Goal: Task Accomplishment & Management: Manage account settings

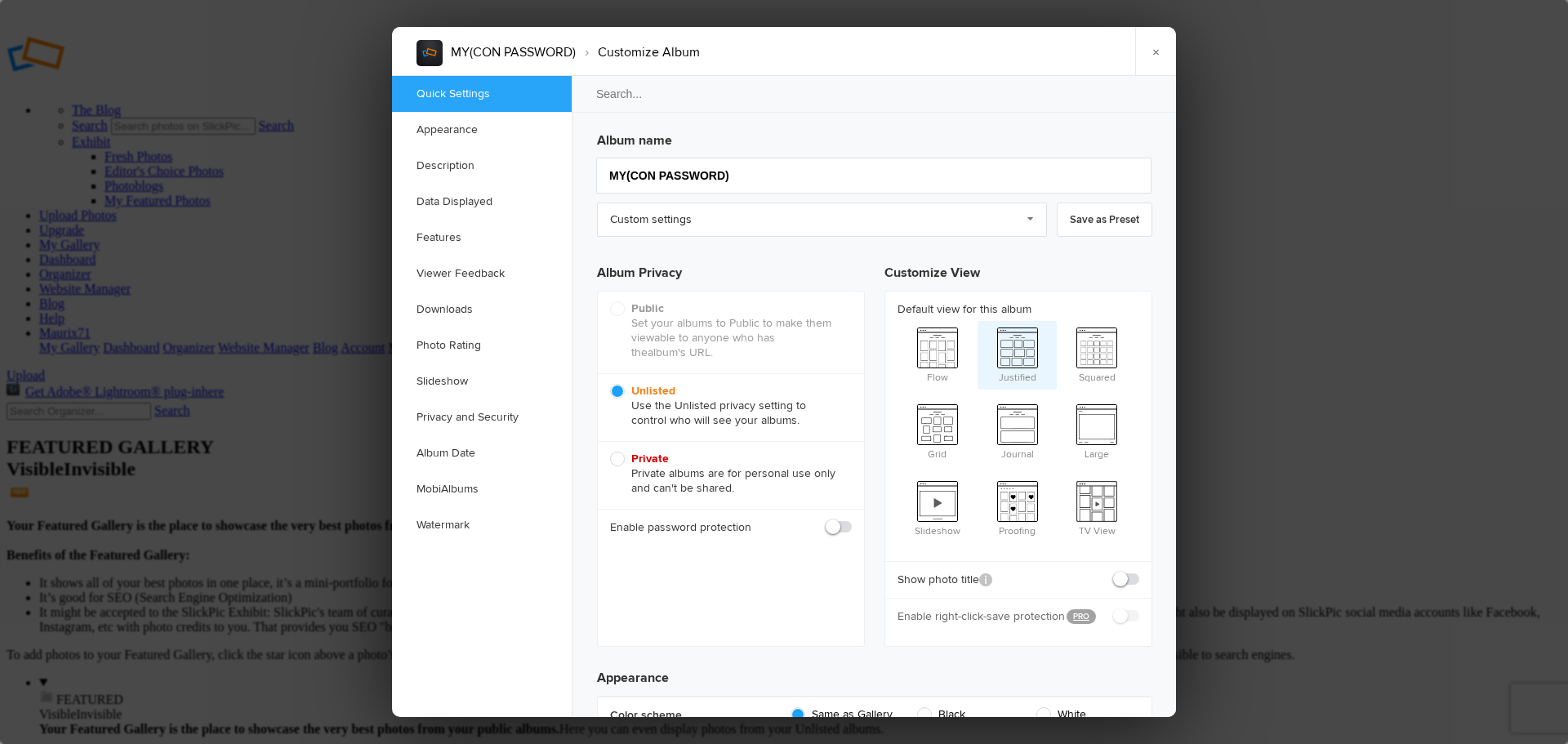
click at [1038, 347] on span "Justified" at bounding box center [1017, 354] width 80 height 65
click at [977, 321] on input "Justified" at bounding box center [977, 320] width 1 height 1
radio input "true"
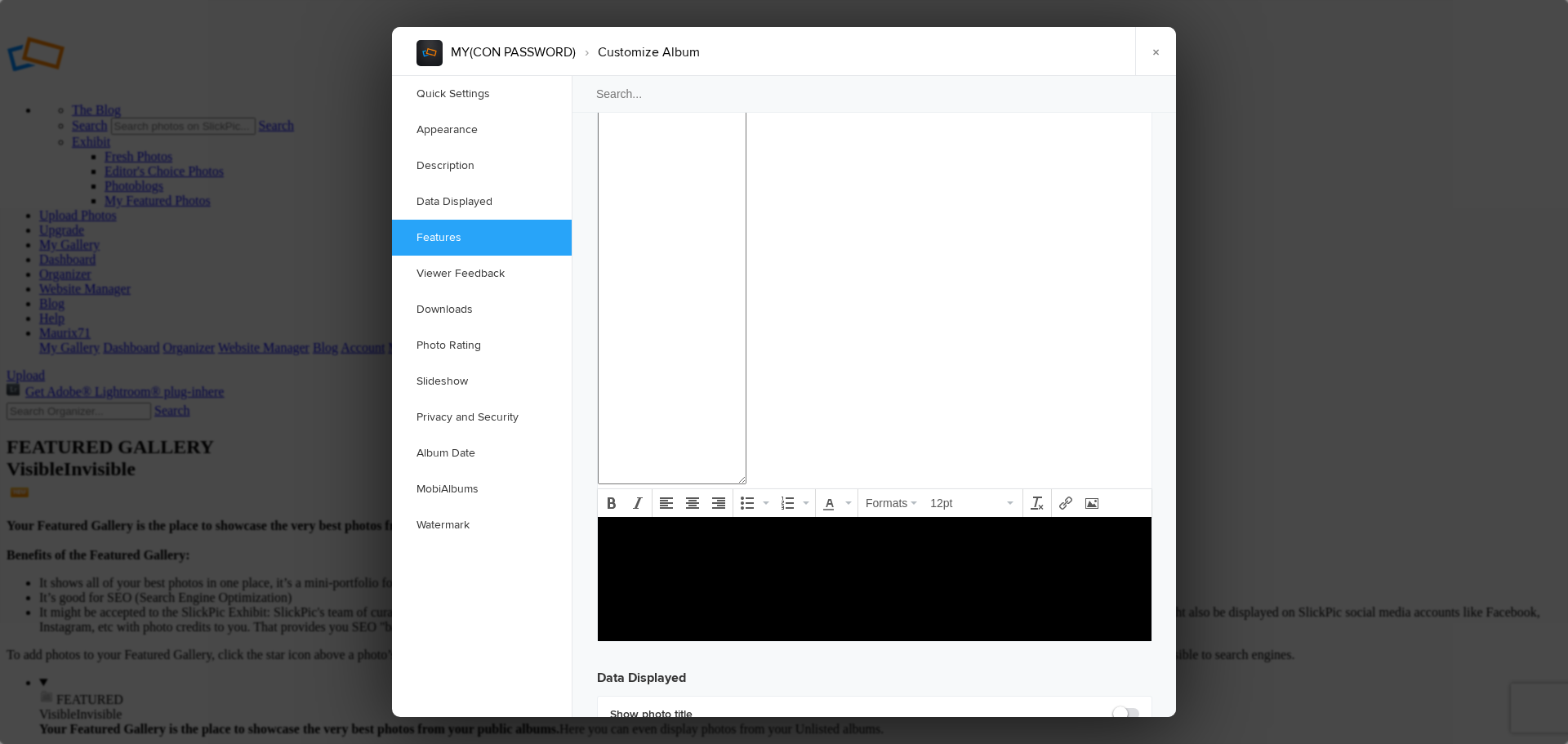
scroll to position [1834, 0]
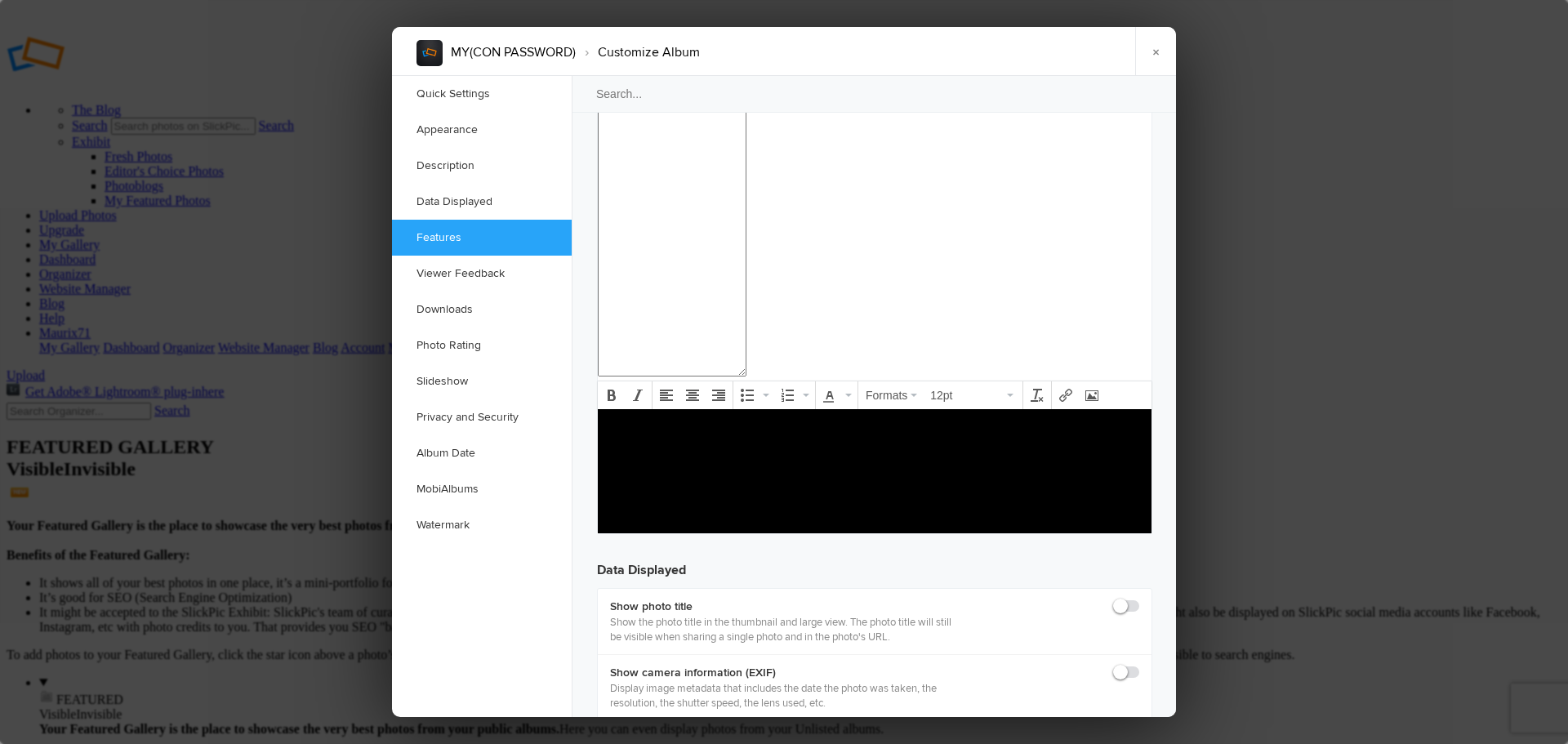
checkbox input "true"
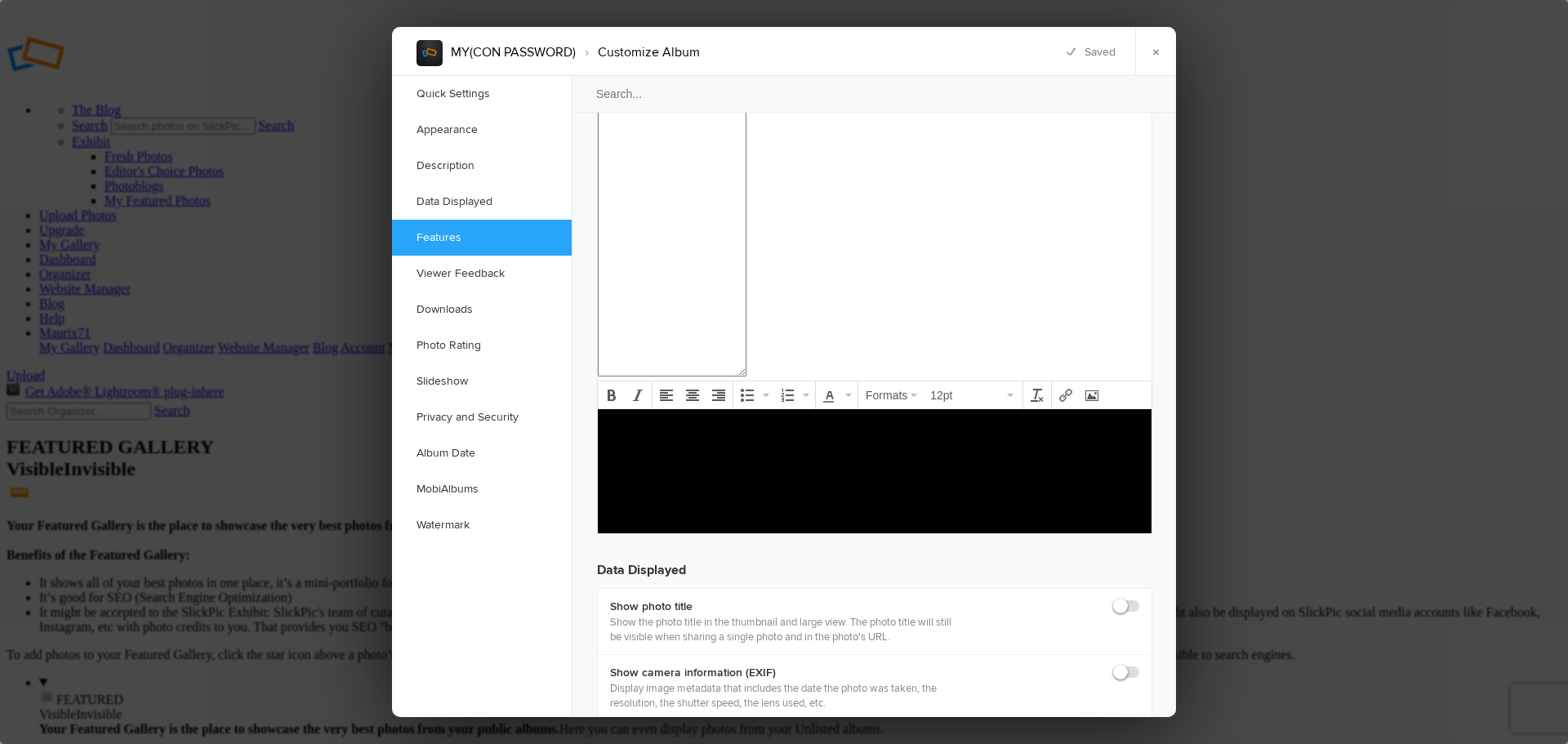
checkbox input "true"
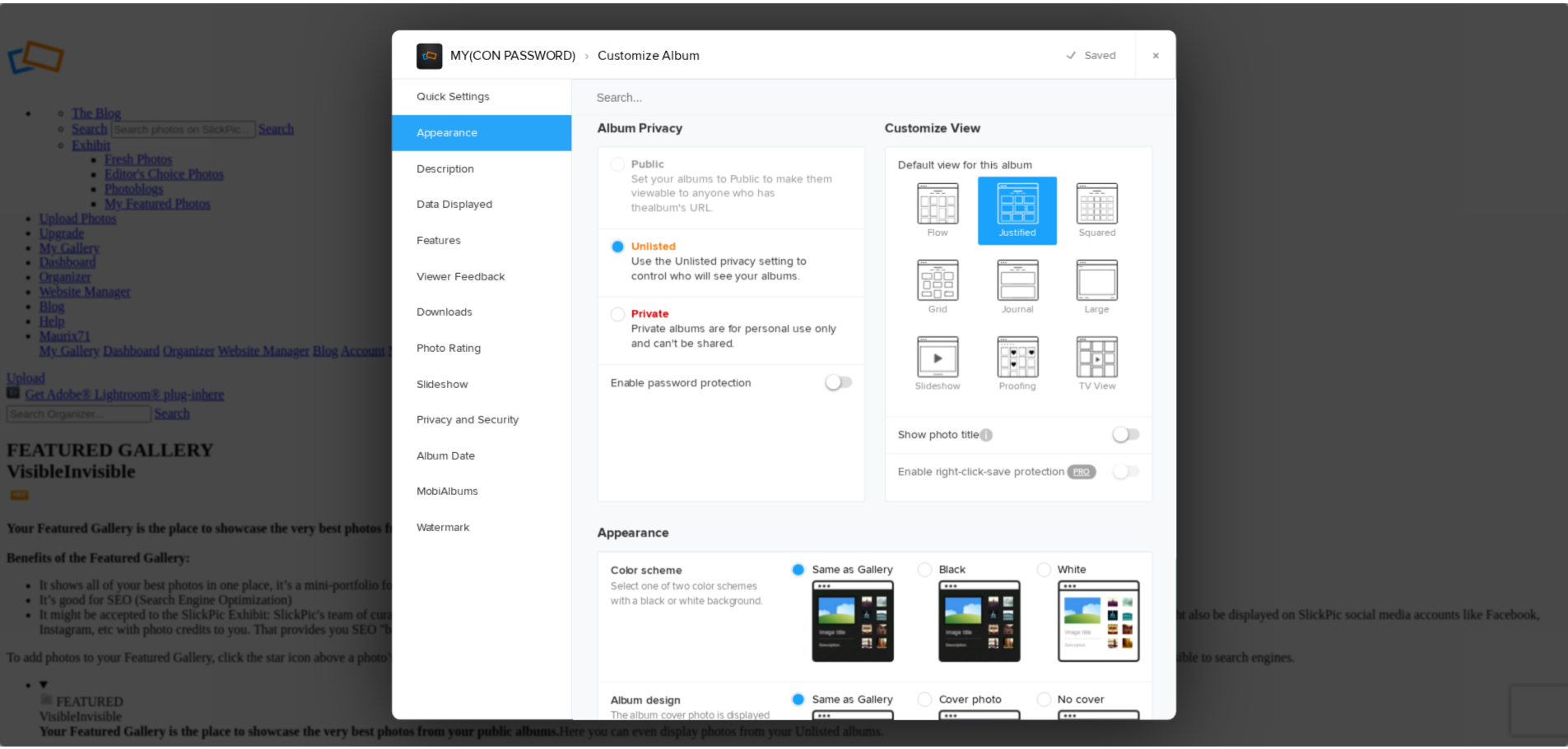
scroll to position [0, 0]
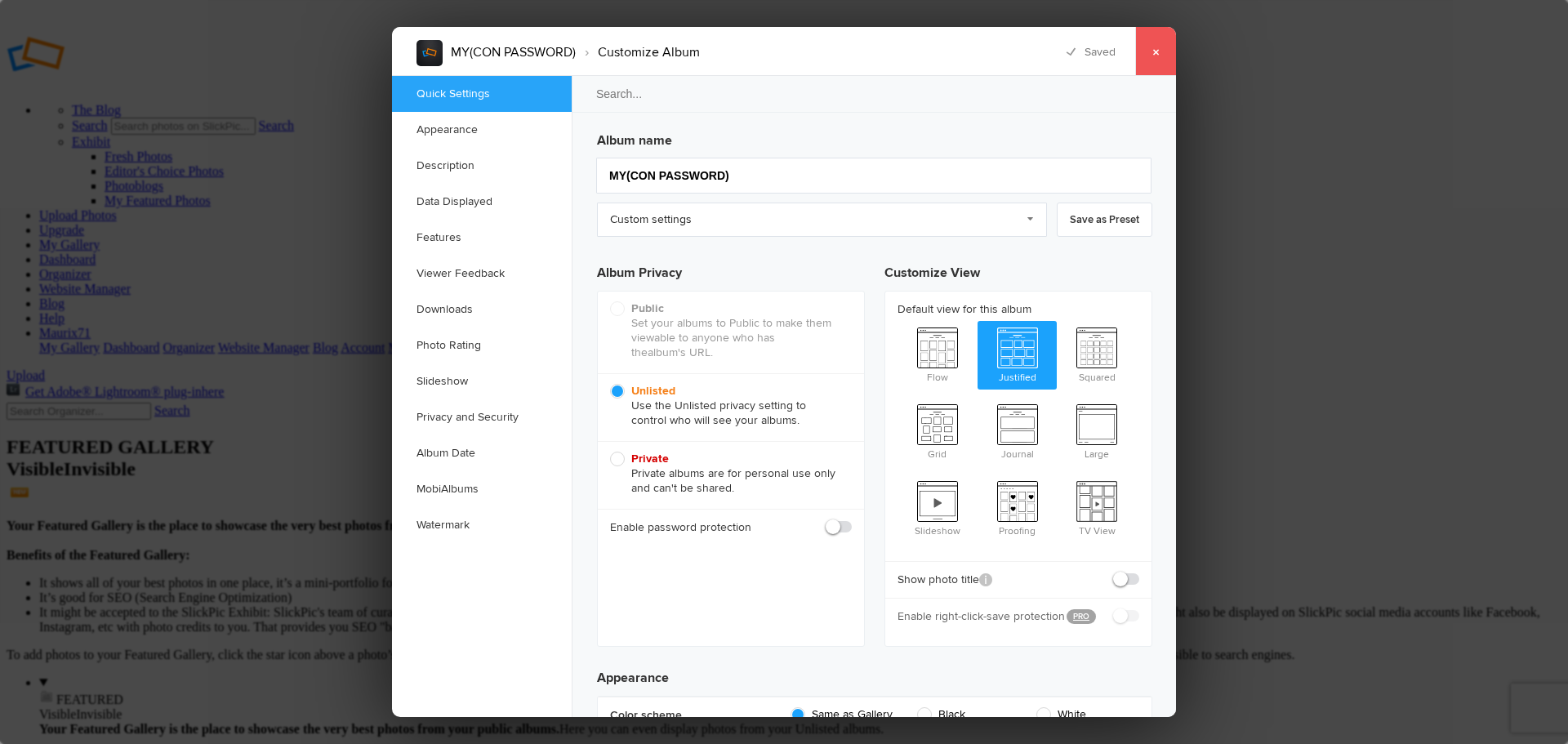
click at [1159, 51] on link "×" at bounding box center [1155, 51] width 41 height 49
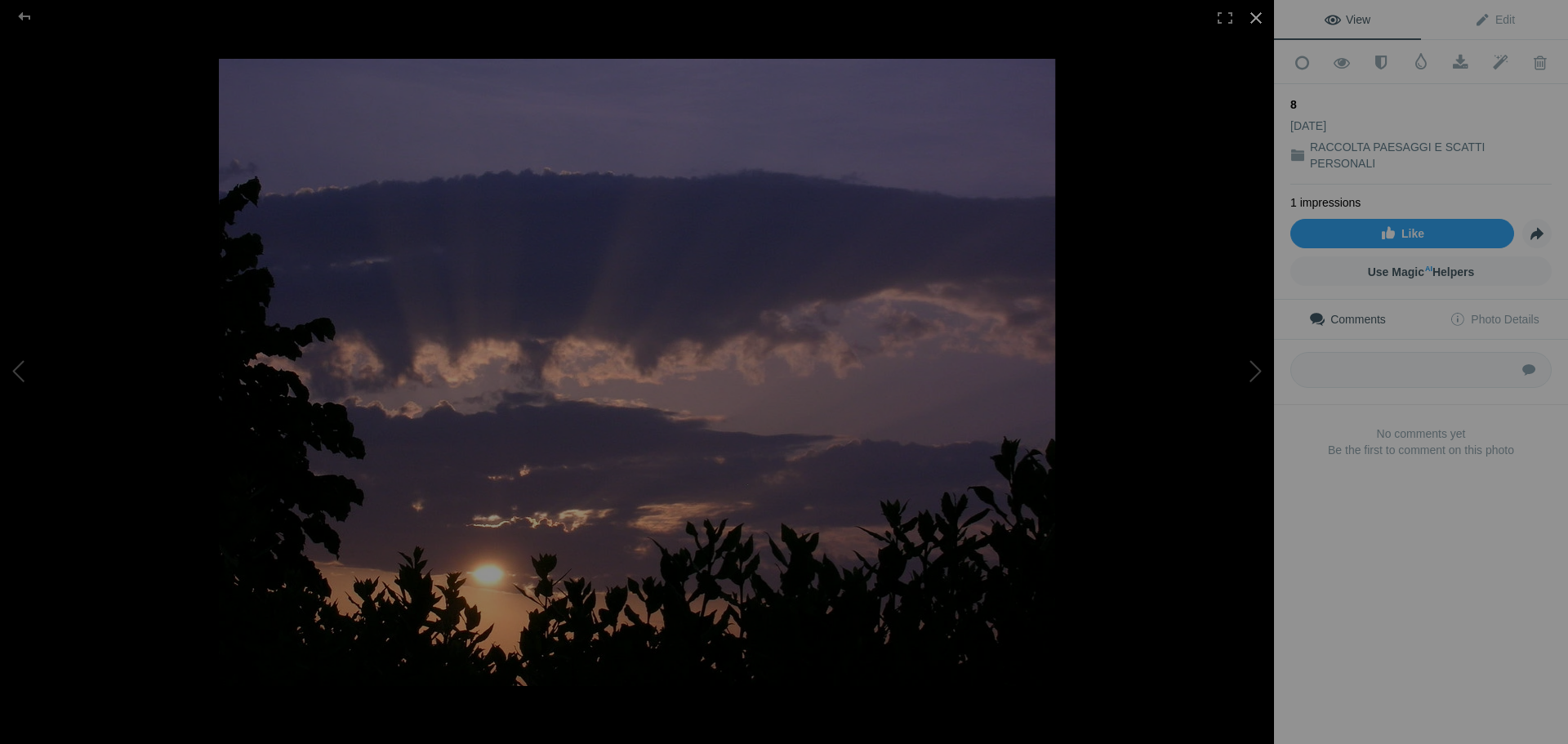
click at [1258, 14] on div at bounding box center [1256, 18] width 36 height 36
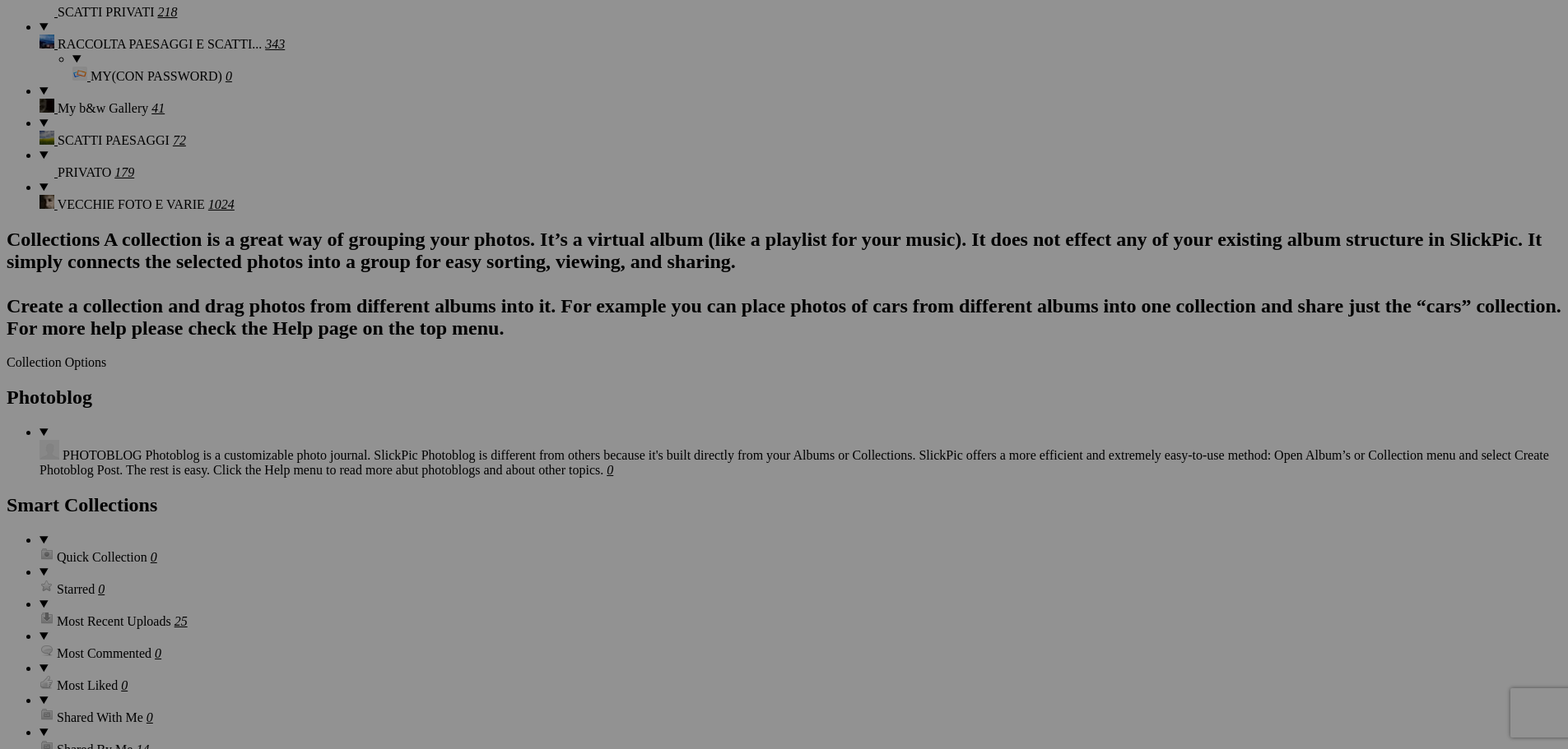
scroll to position [1483, 0]
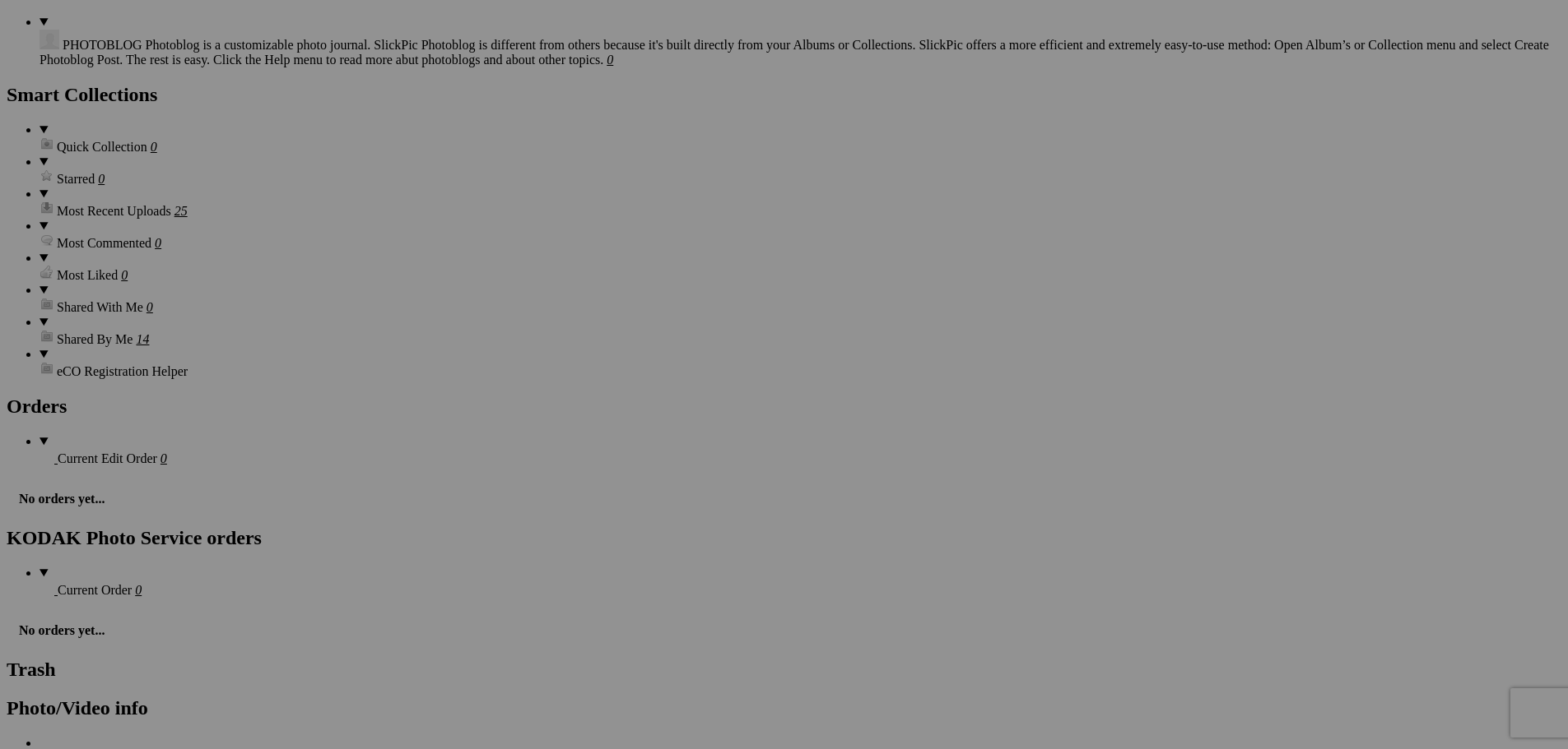
scroll to position [1736, 0]
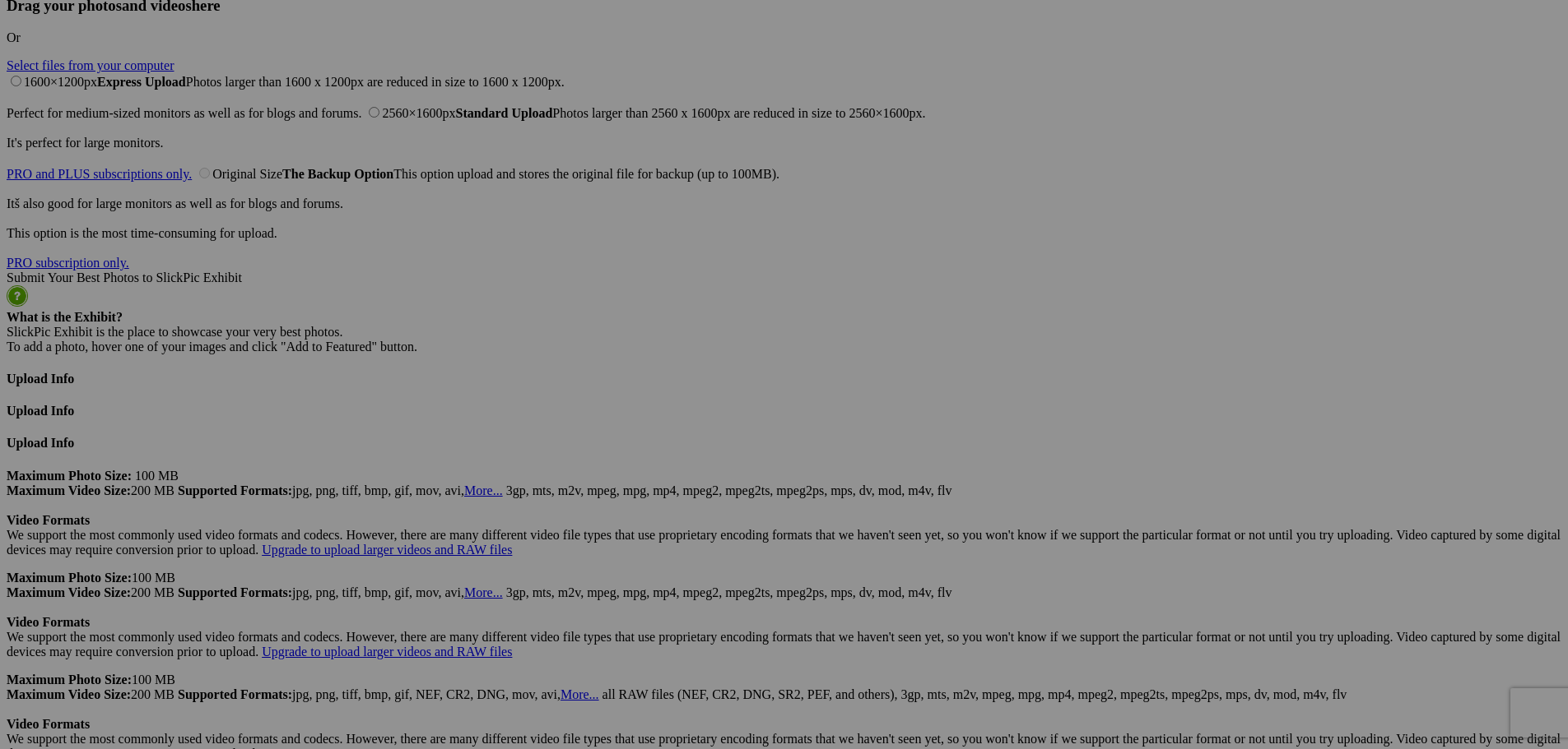
scroll to position [3792, 0]
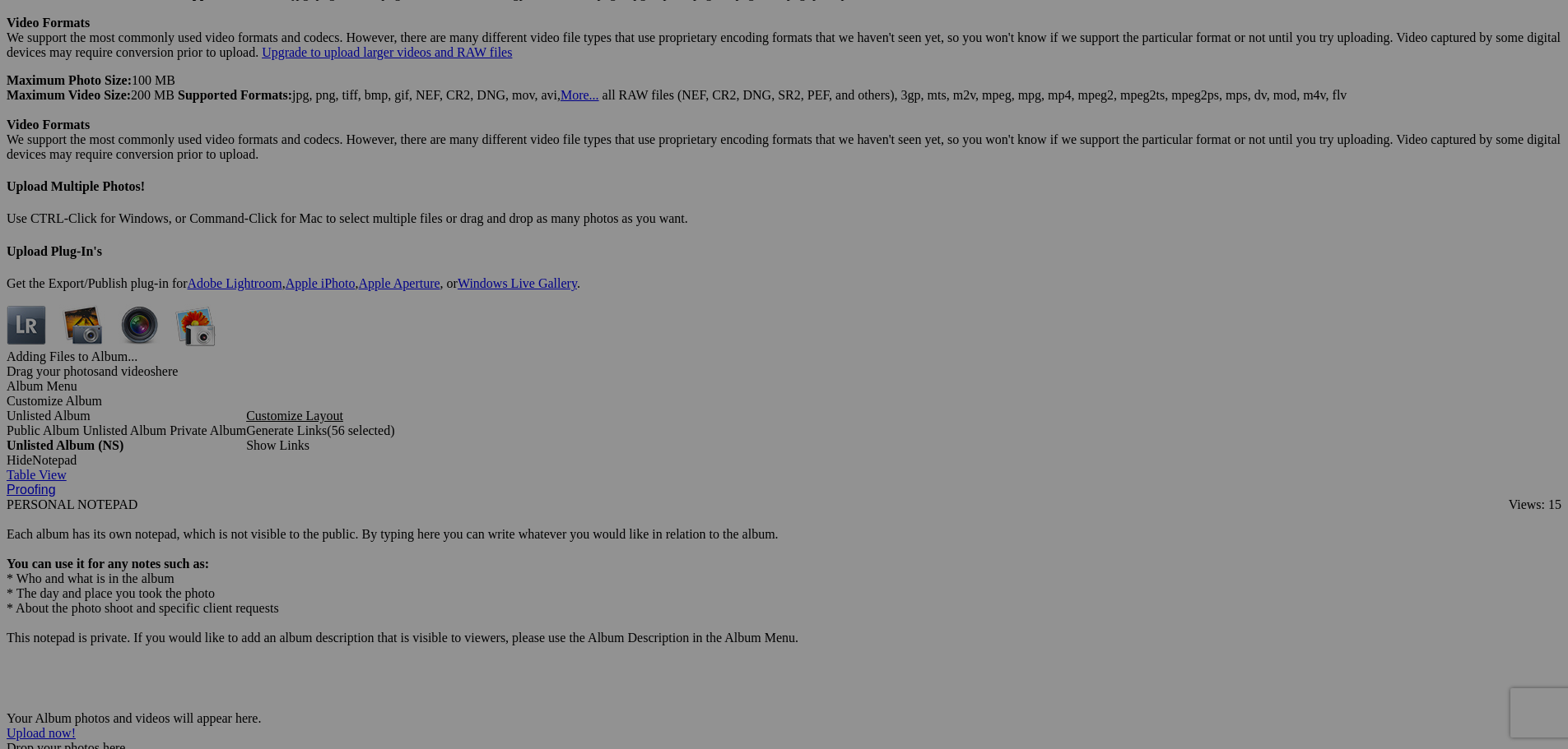
scroll to position [4203, 0]
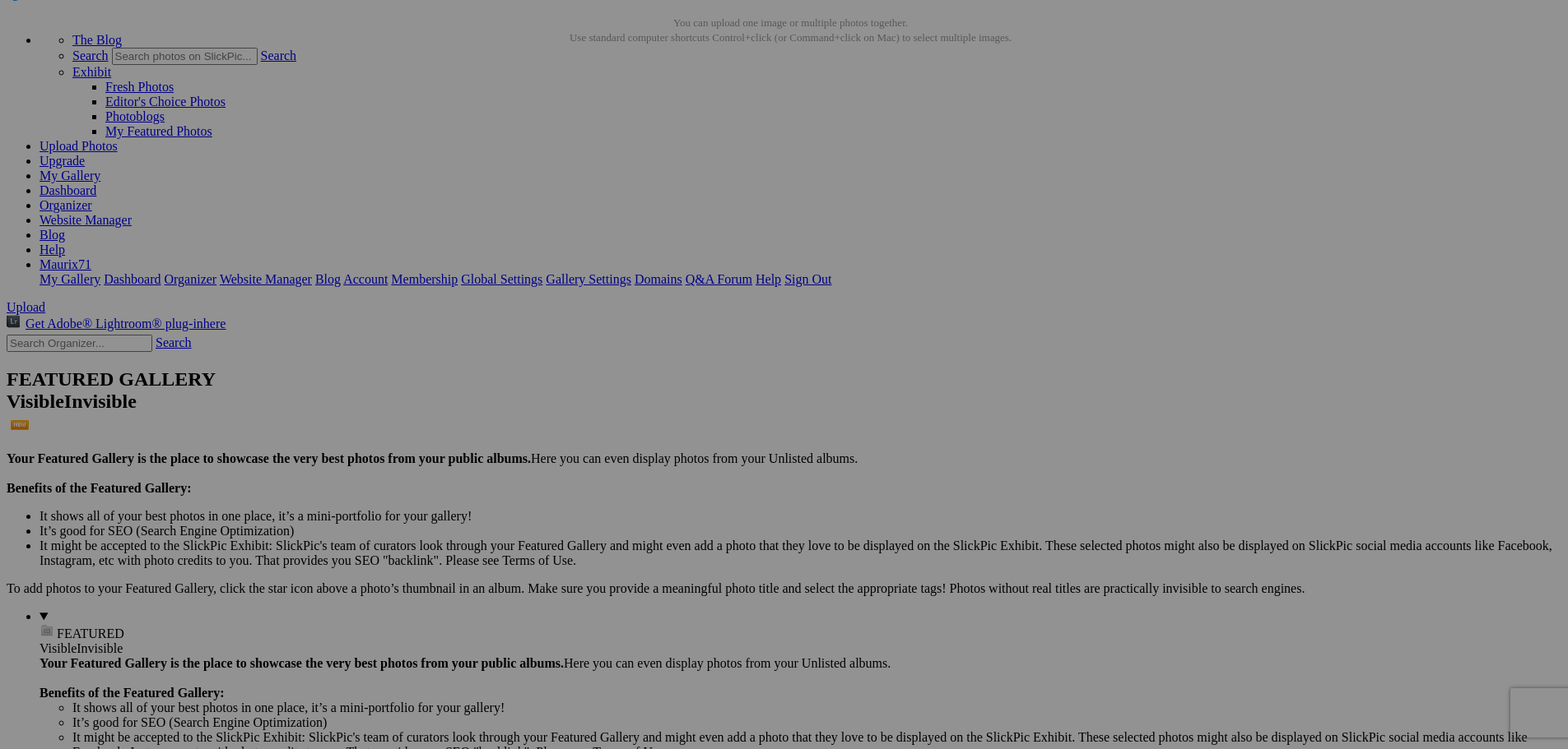
scroll to position [0, 0]
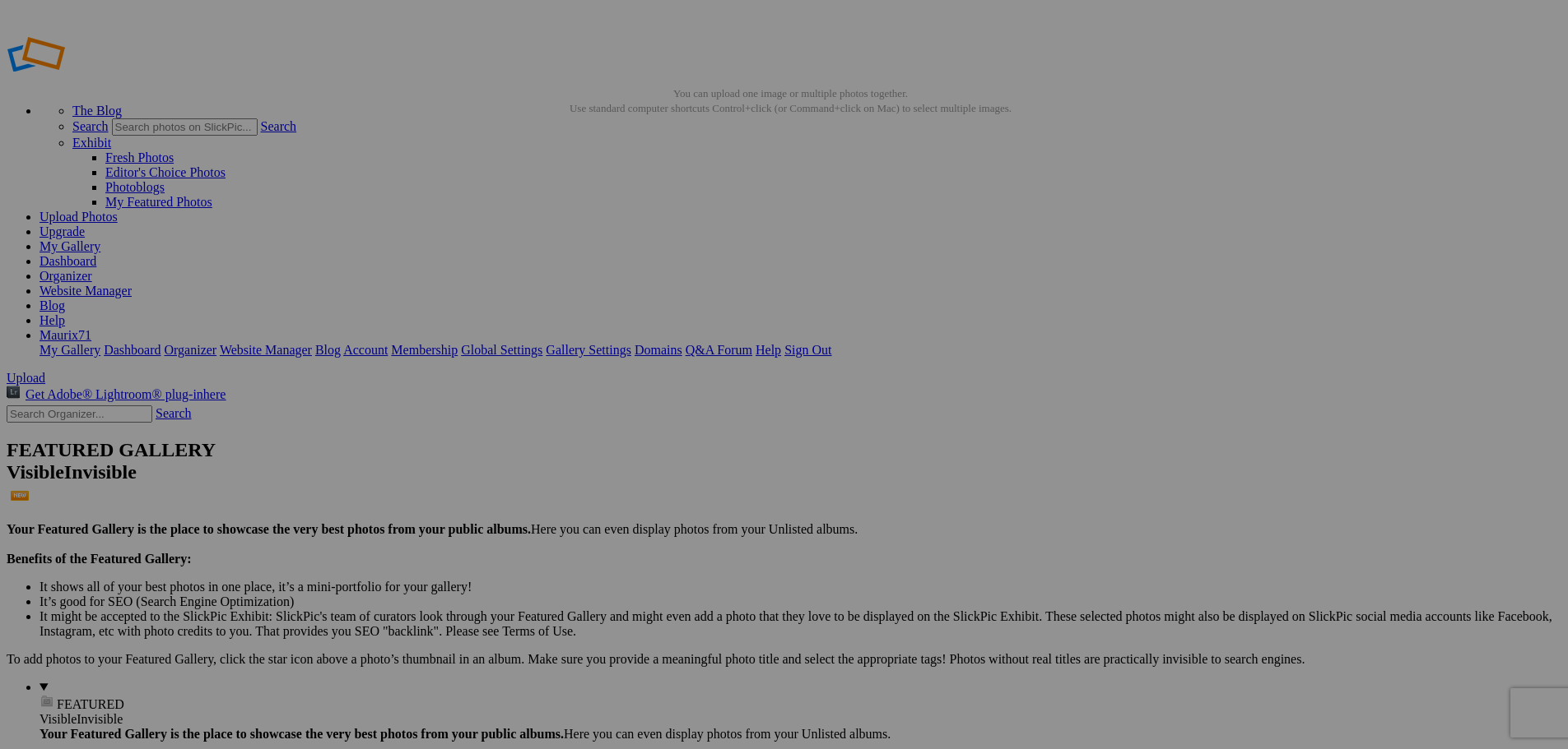
click at [634, 435] on span "Yes" at bounding box center [624, 438] width 19 height 14
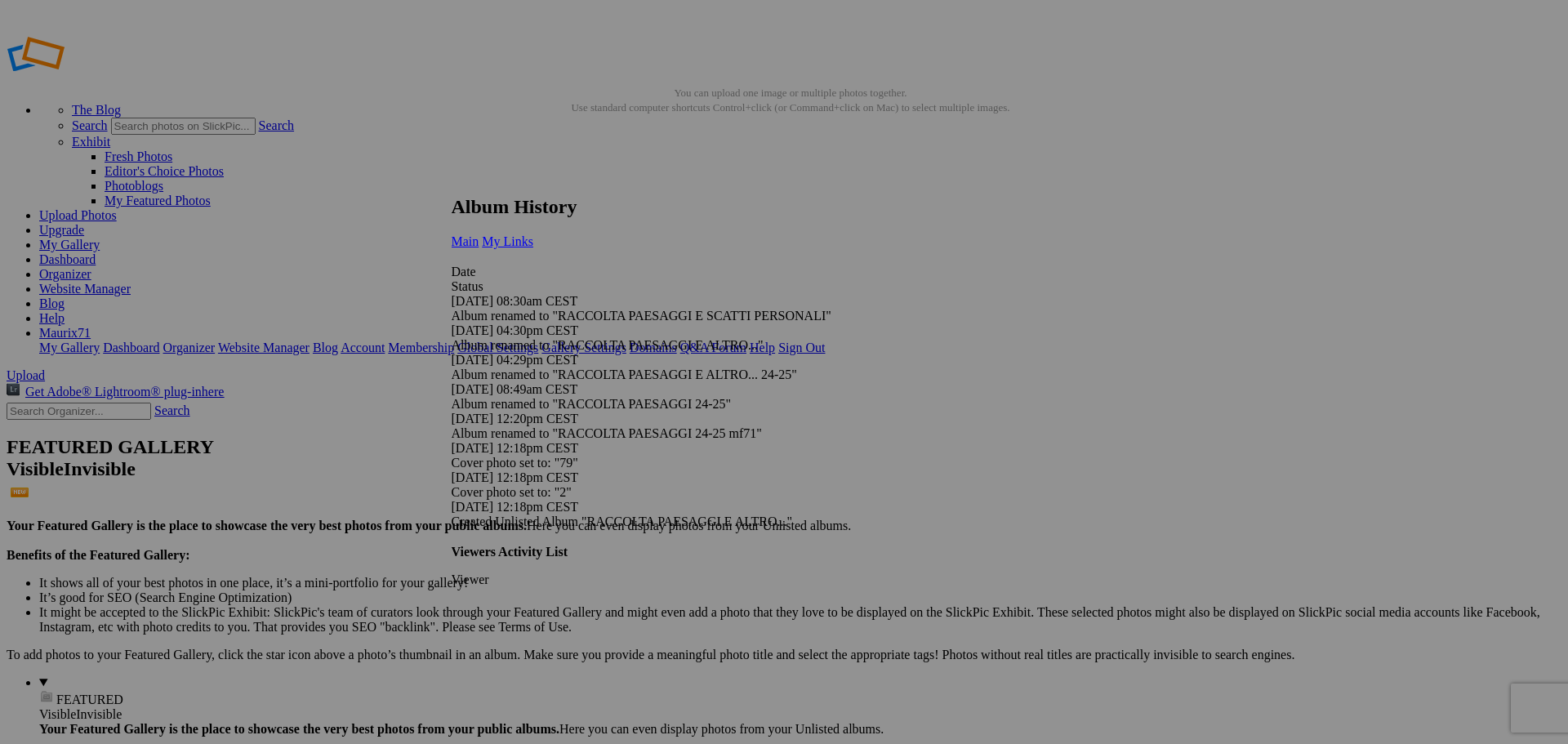
click at [534, 234] on span "My Links" at bounding box center [507, 241] width 51 height 14
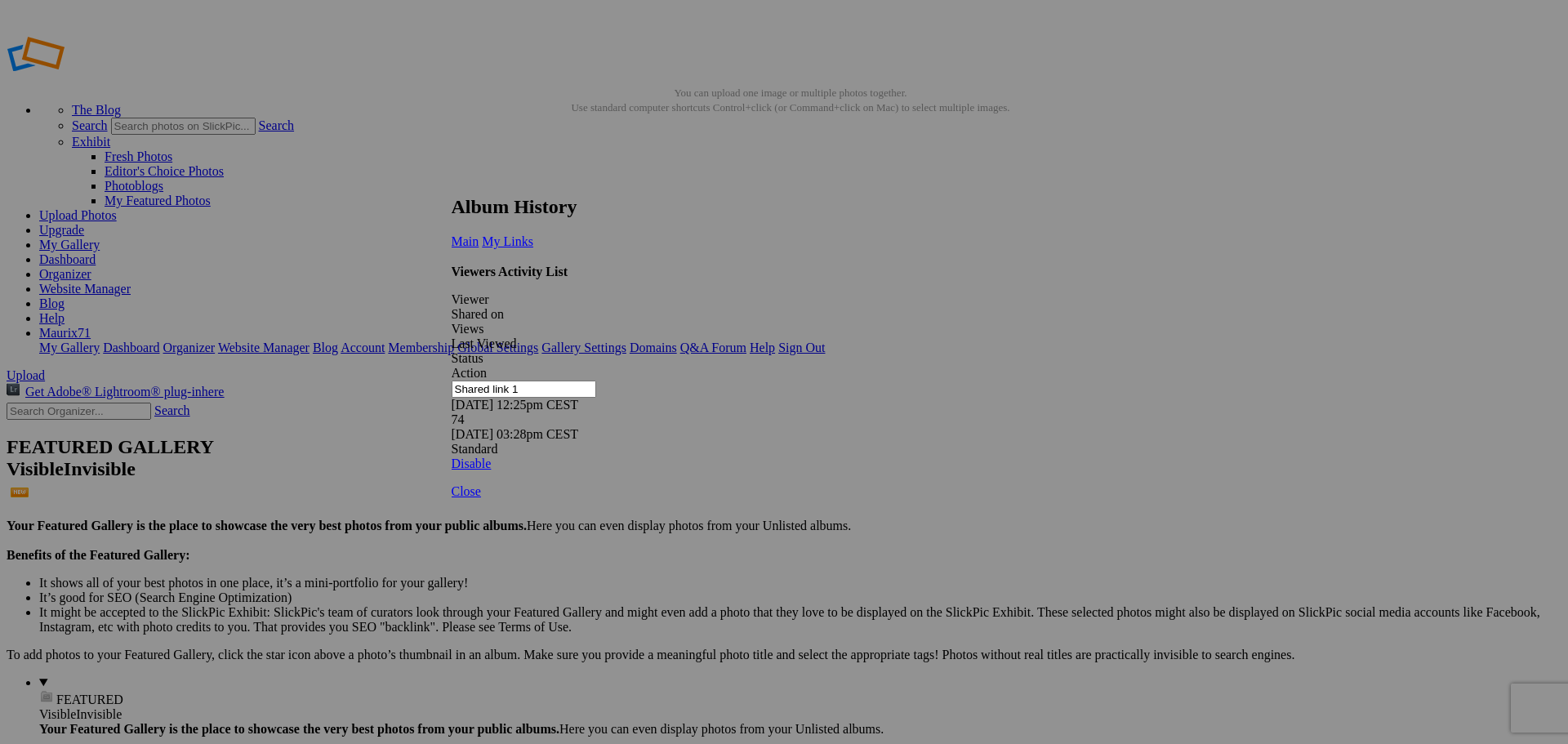
click at [452, 180] on link at bounding box center [452, 180] width 0 height 0
